Goal: Task Accomplishment & Management: Manage account settings

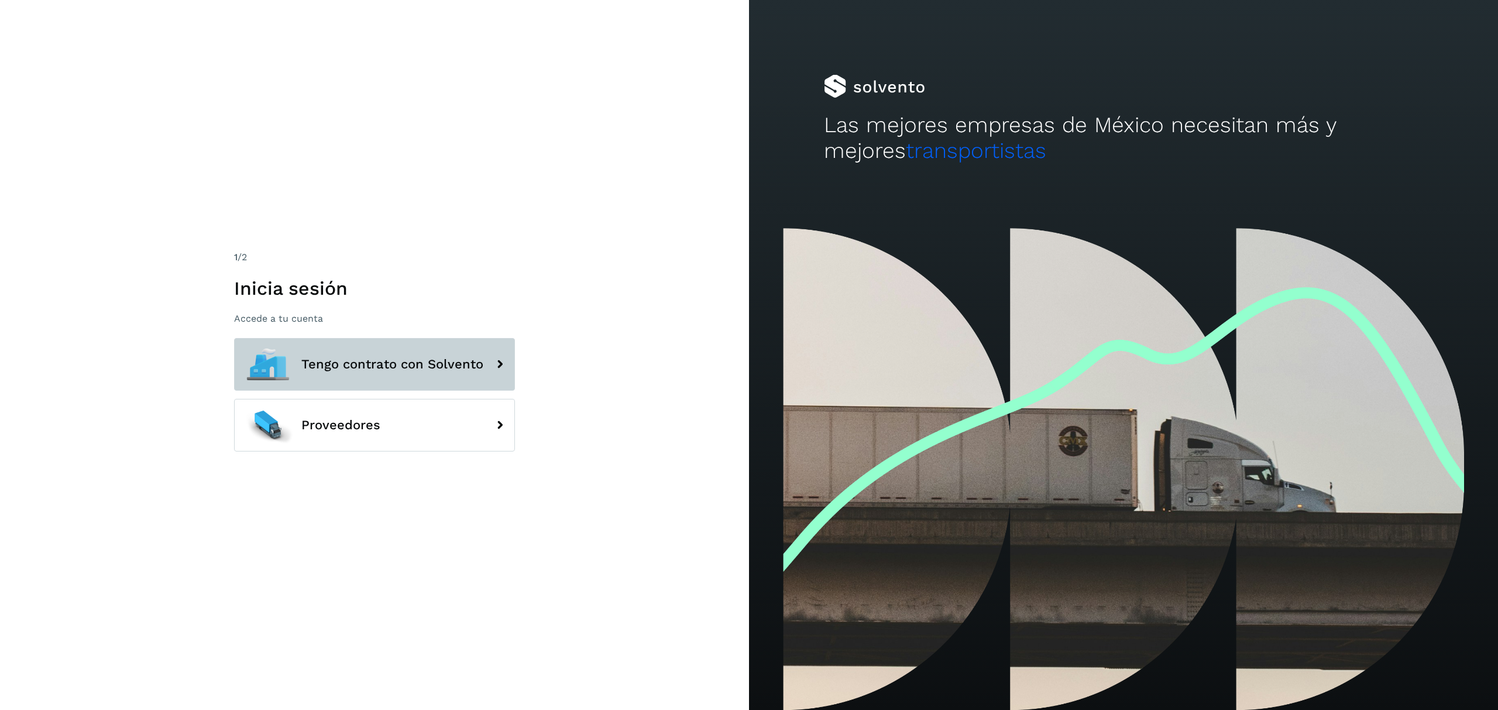
click at [496, 373] on icon at bounding box center [499, 364] width 23 height 23
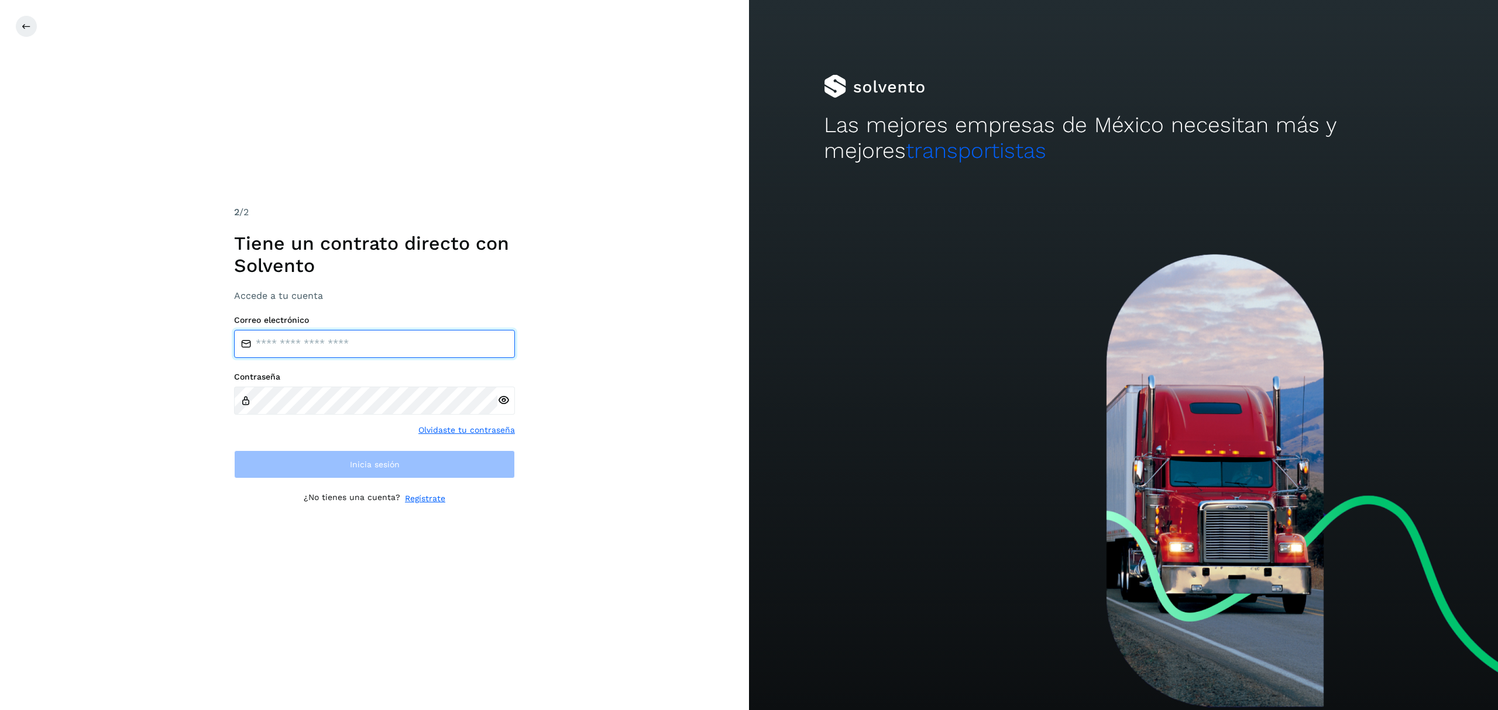
click at [449, 343] on input "email" at bounding box center [374, 344] width 281 height 28
click at [345, 342] on input "email" at bounding box center [374, 344] width 281 height 28
click at [405, 345] on input "email" at bounding box center [374, 344] width 281 height 28
type input "**********"
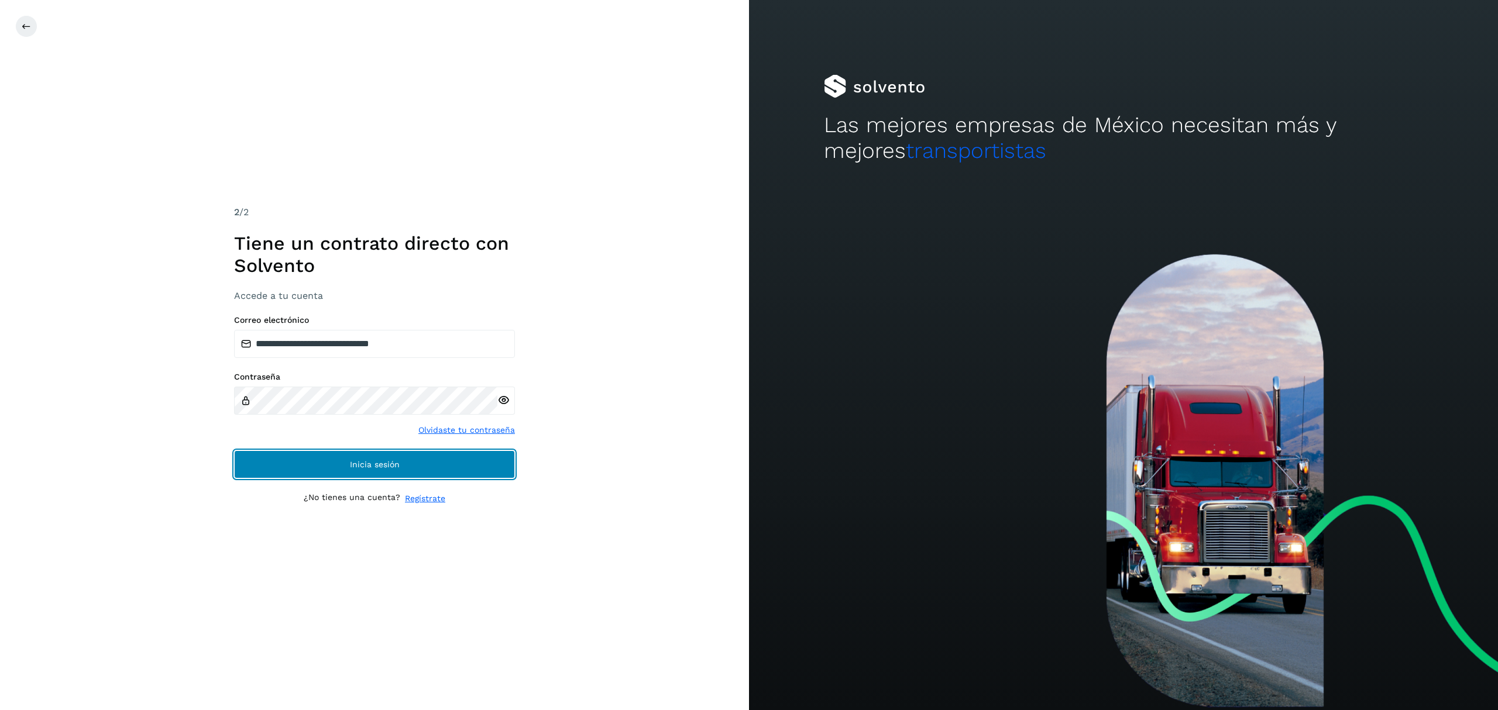
click at [284, 463] on button "Inicia sesión" at bounding box center [374, 465] width 281 height 28
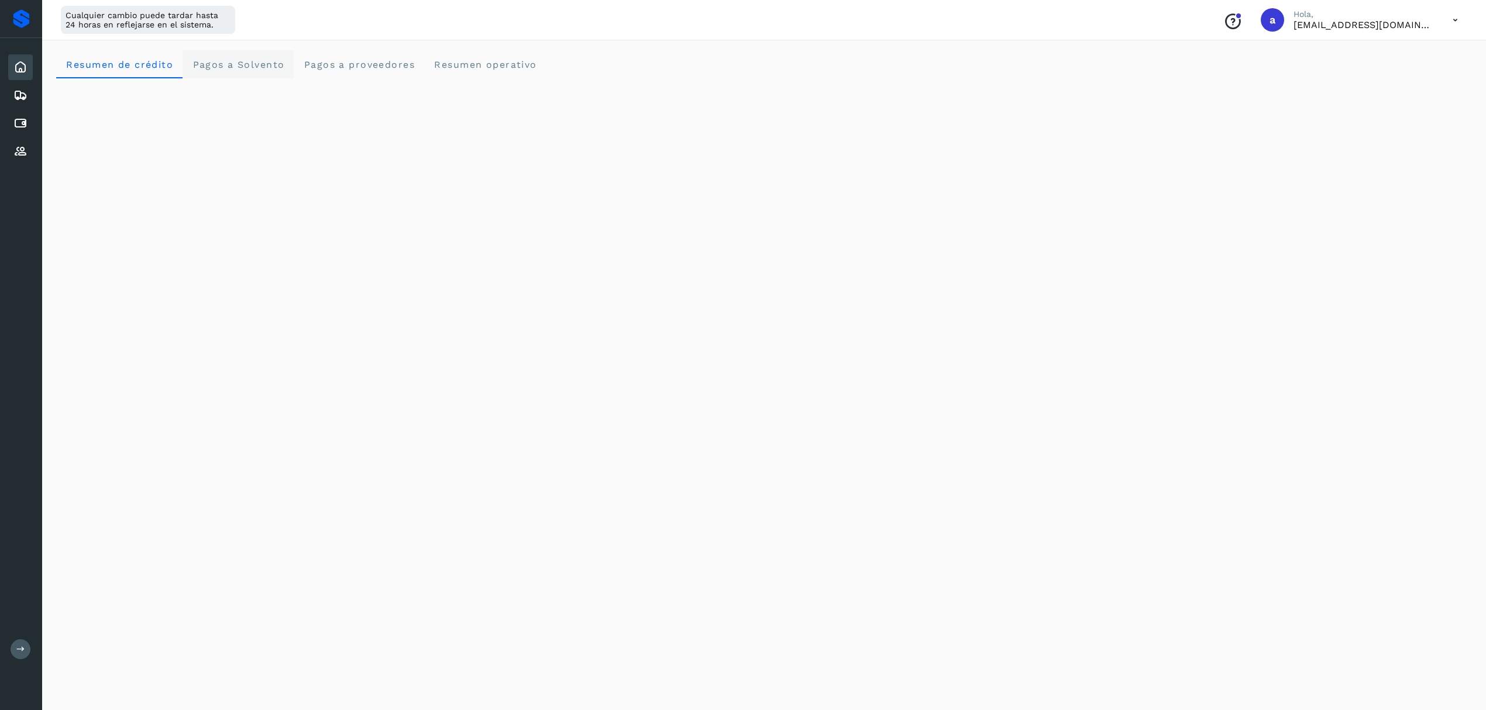
click at [274, 64] on span "Pagos a Solvento" at bounding box center [238, 64] width 92 height 11
click at [479, 61] on span "Resumen operativo" at bounding box center [486, 64] width 104 height 11
click at [26, 92] on icon at bounding box center [20, 95] width 14 height 14
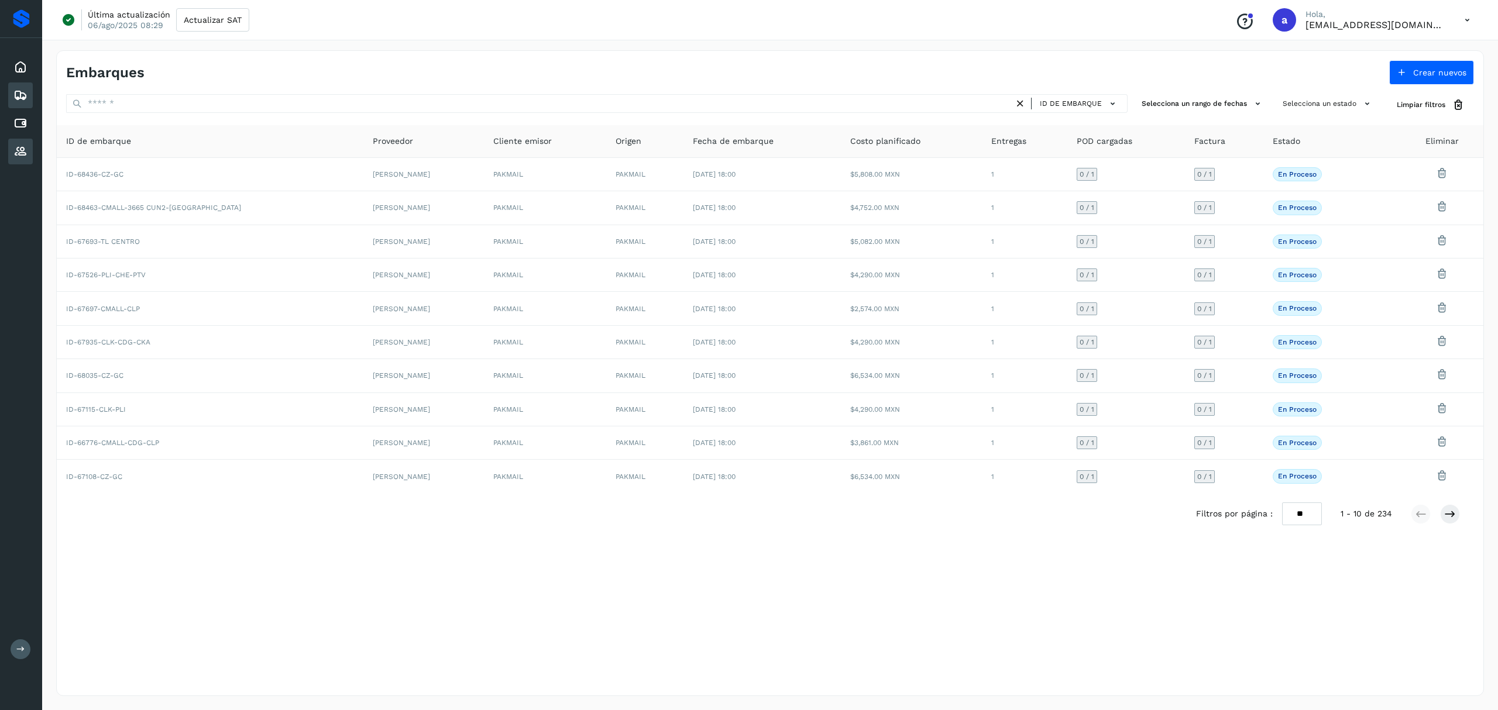
click at [26, 146] on icon at bounding box center [20, 152] width 14 height 14
